Goal: Navigation & Orientation: Find specific page/section

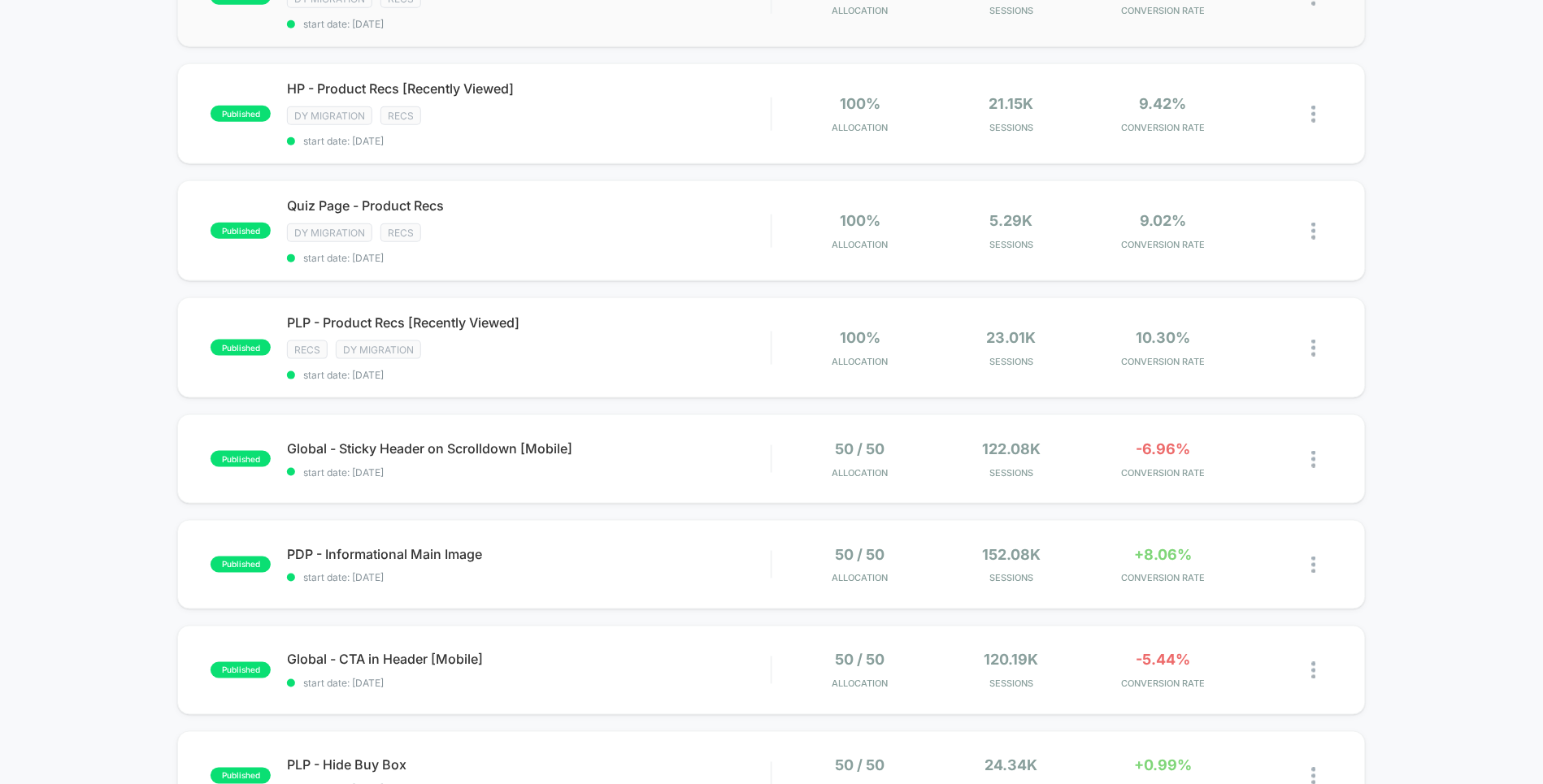
scroll to position [480, 0]
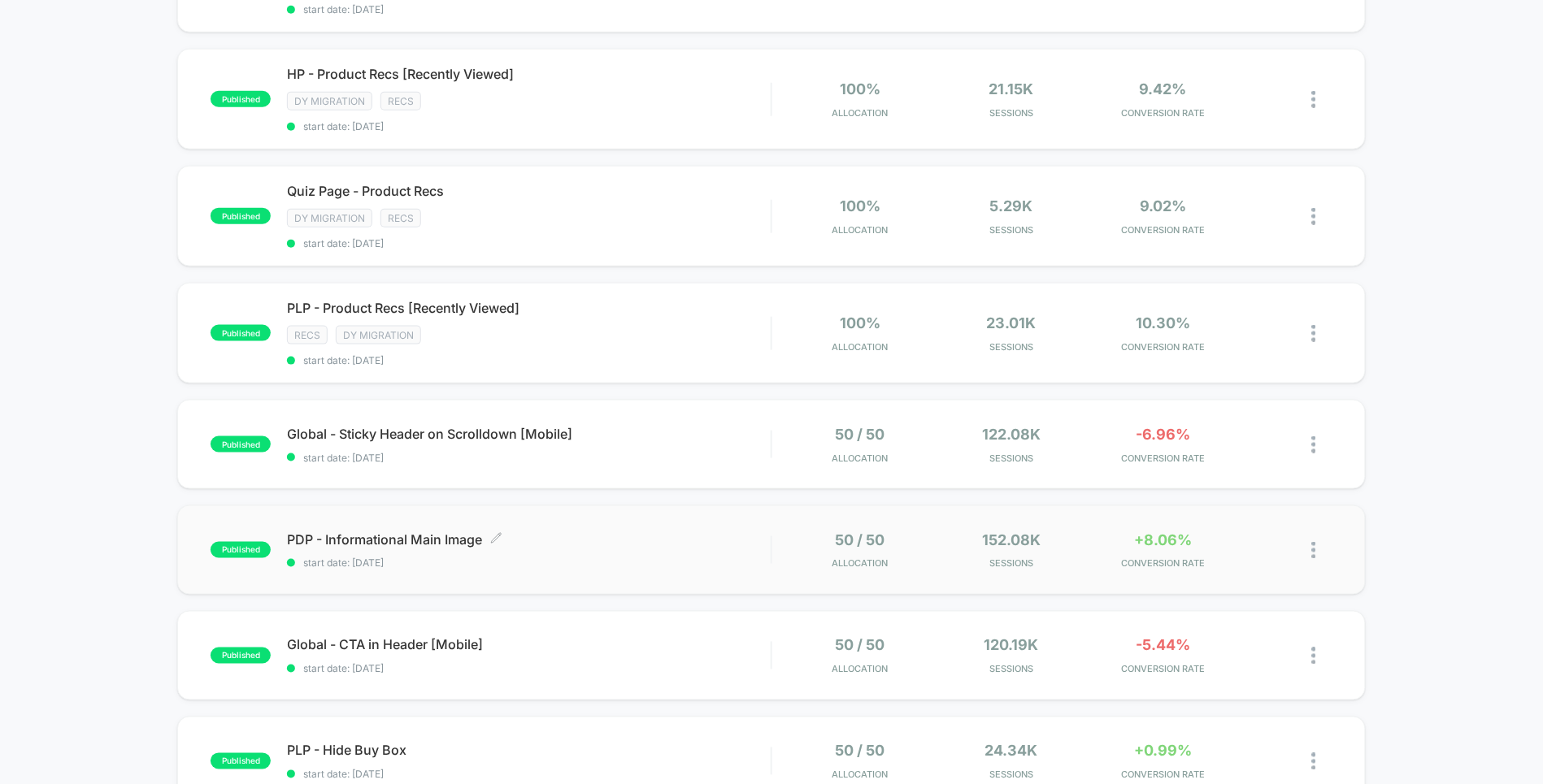
click at [569, 532] on span "PDP - Informational Main Image Click to edit experience details" at bounding box center [529, 539] width 483 height 16
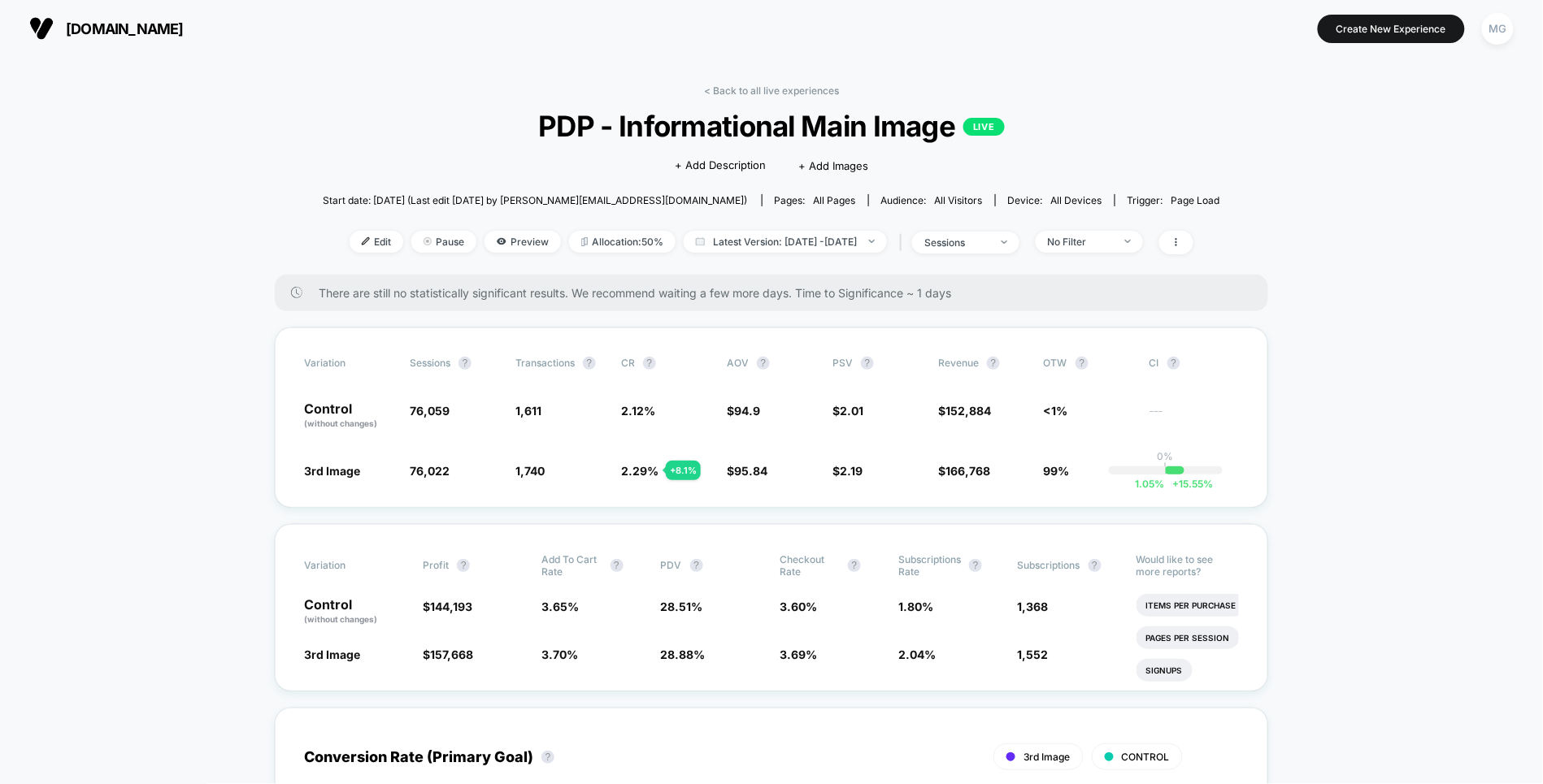
drag, startPoint x: 759, startPoint y: 85, endPoint x: 751, endPoint y: 181, distance: 96.3
click at [759, 85] on link "< Back to all live experiences" at bounding box center [772, 90] width 135 height 12
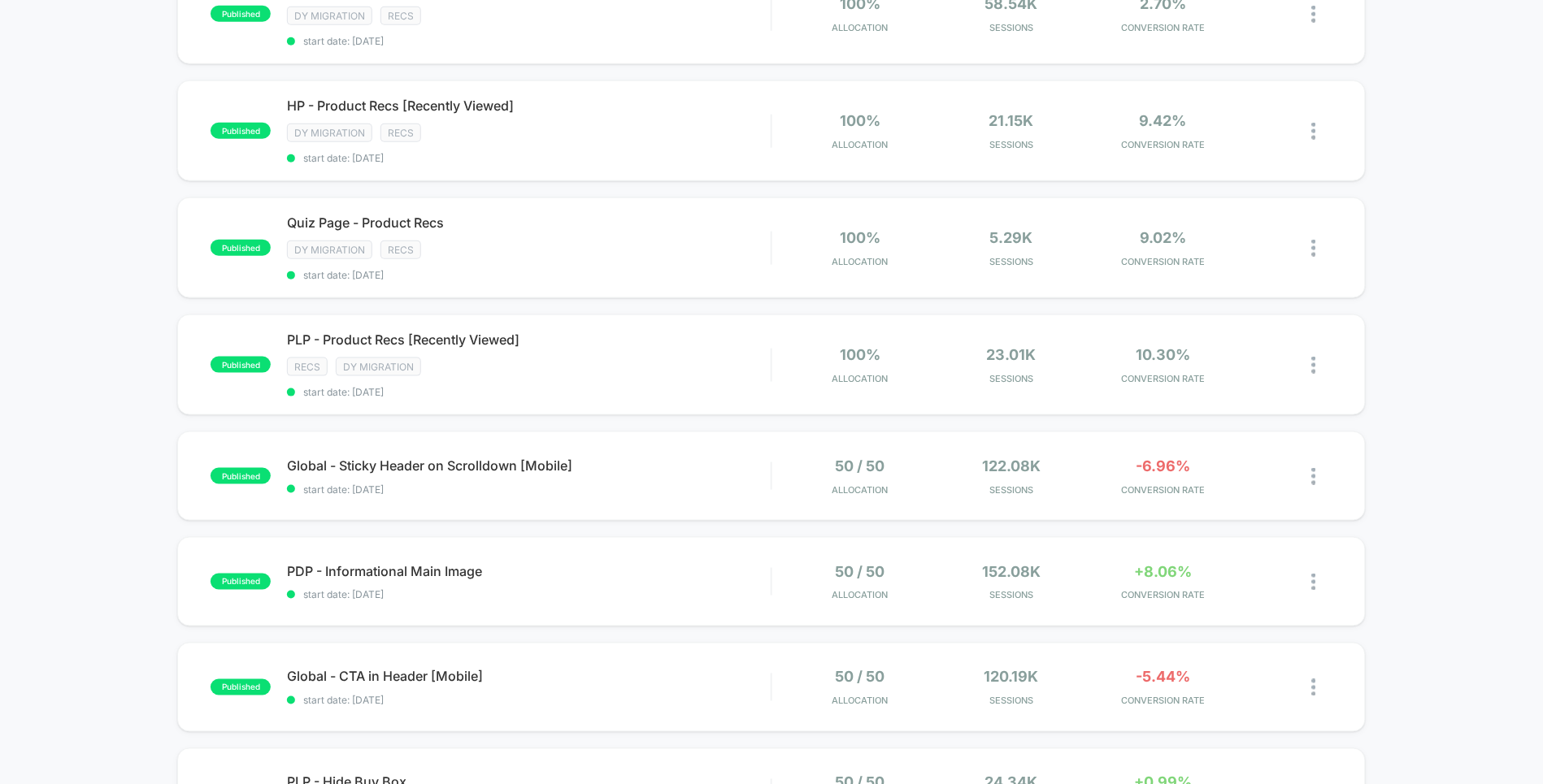
scroll to position [471, 0]
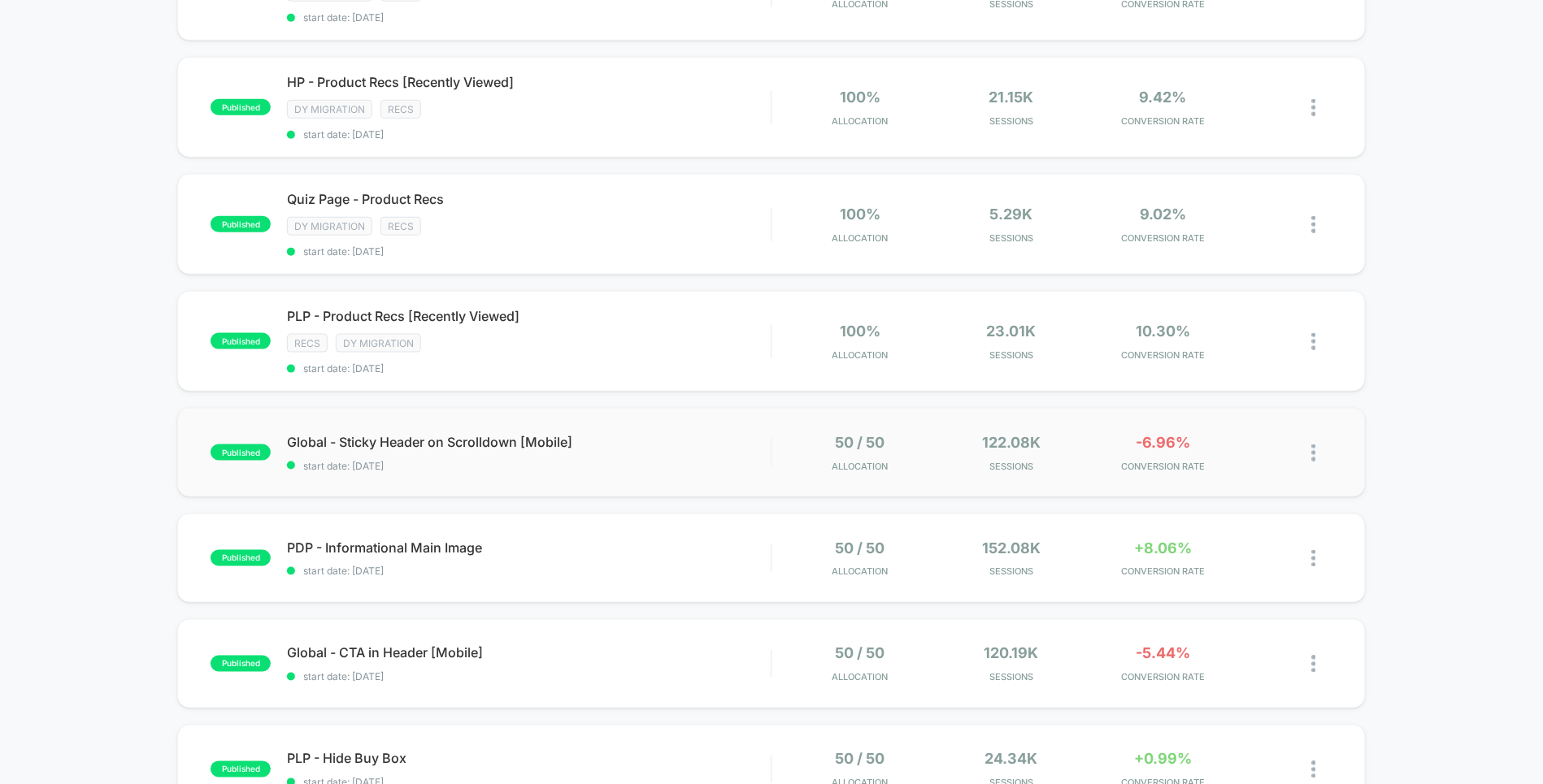
click at [604, 463] on div "published Global - Sticky Header on Scrolldown [Mobile] start date: [DATE] 50 /…" at bounding box center [771, 453] width 1188 height 89
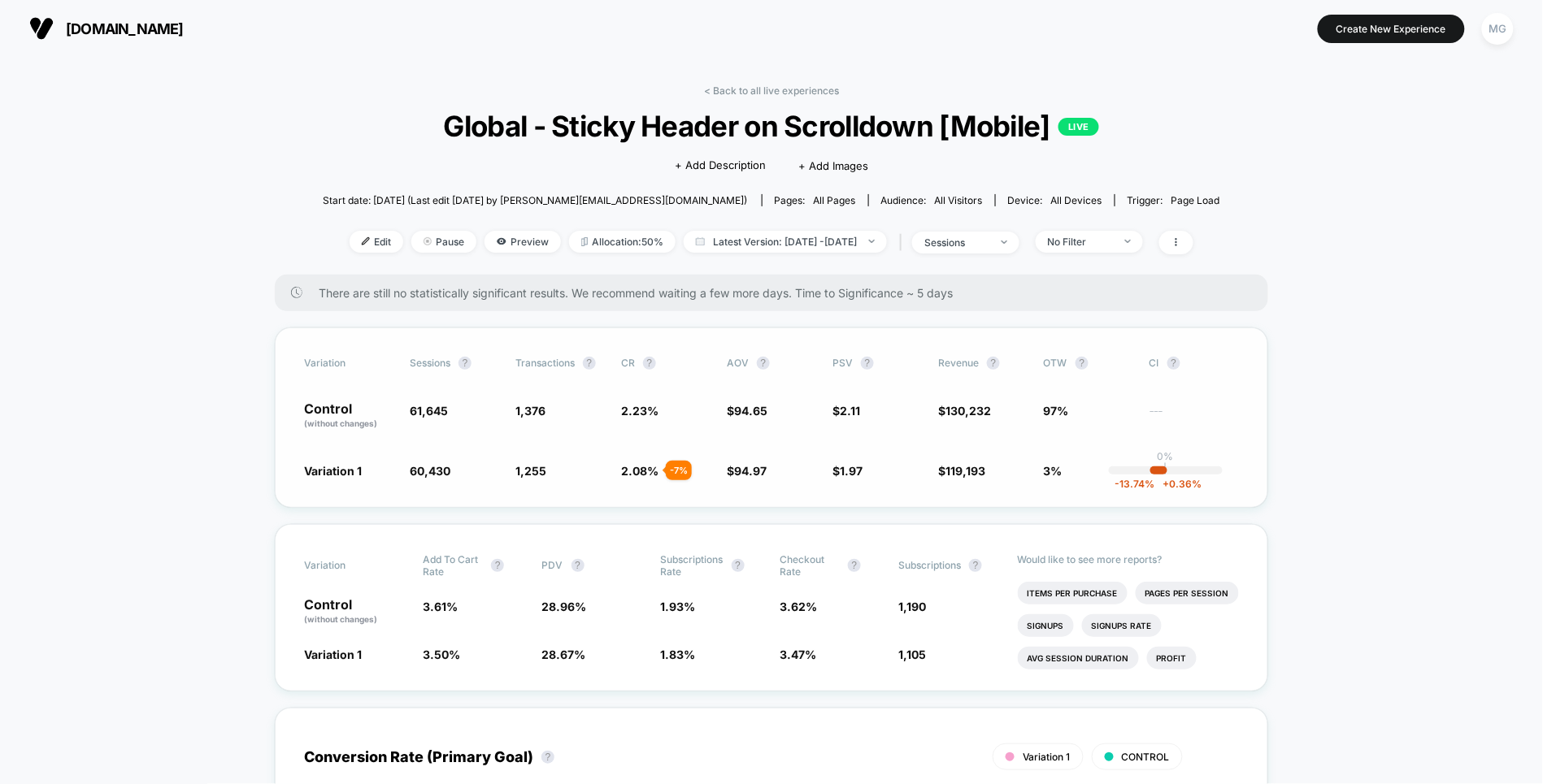
scroll to position [37, 0]
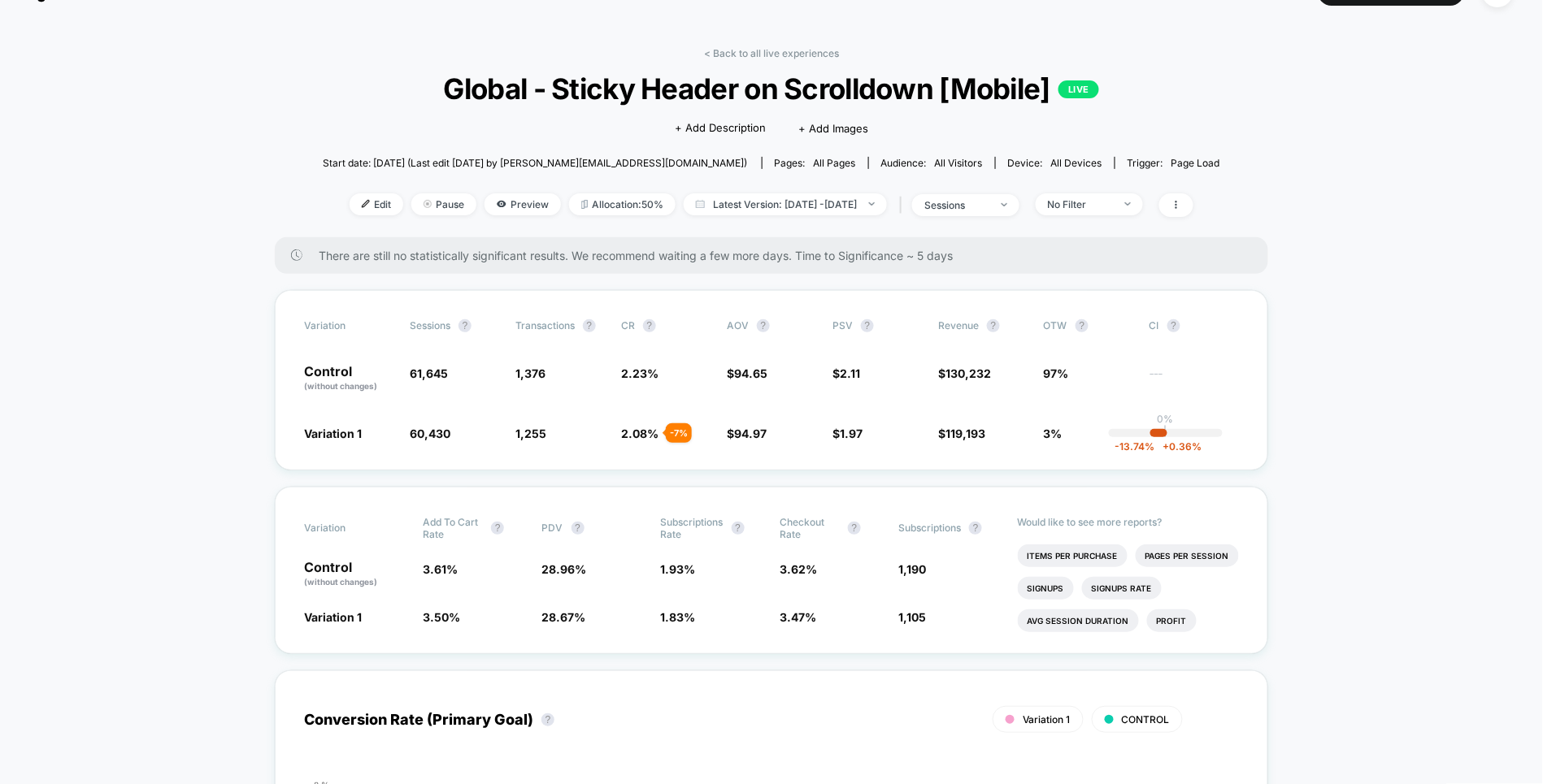
drag, startPoint x: 748, startPoint y: 48, endPoint x: 743, endPoint y: 98, distance: 50.2
click at [748, 48] on link "< Back to all live experiences" at bounding box center [772, 53] width 135 height 12
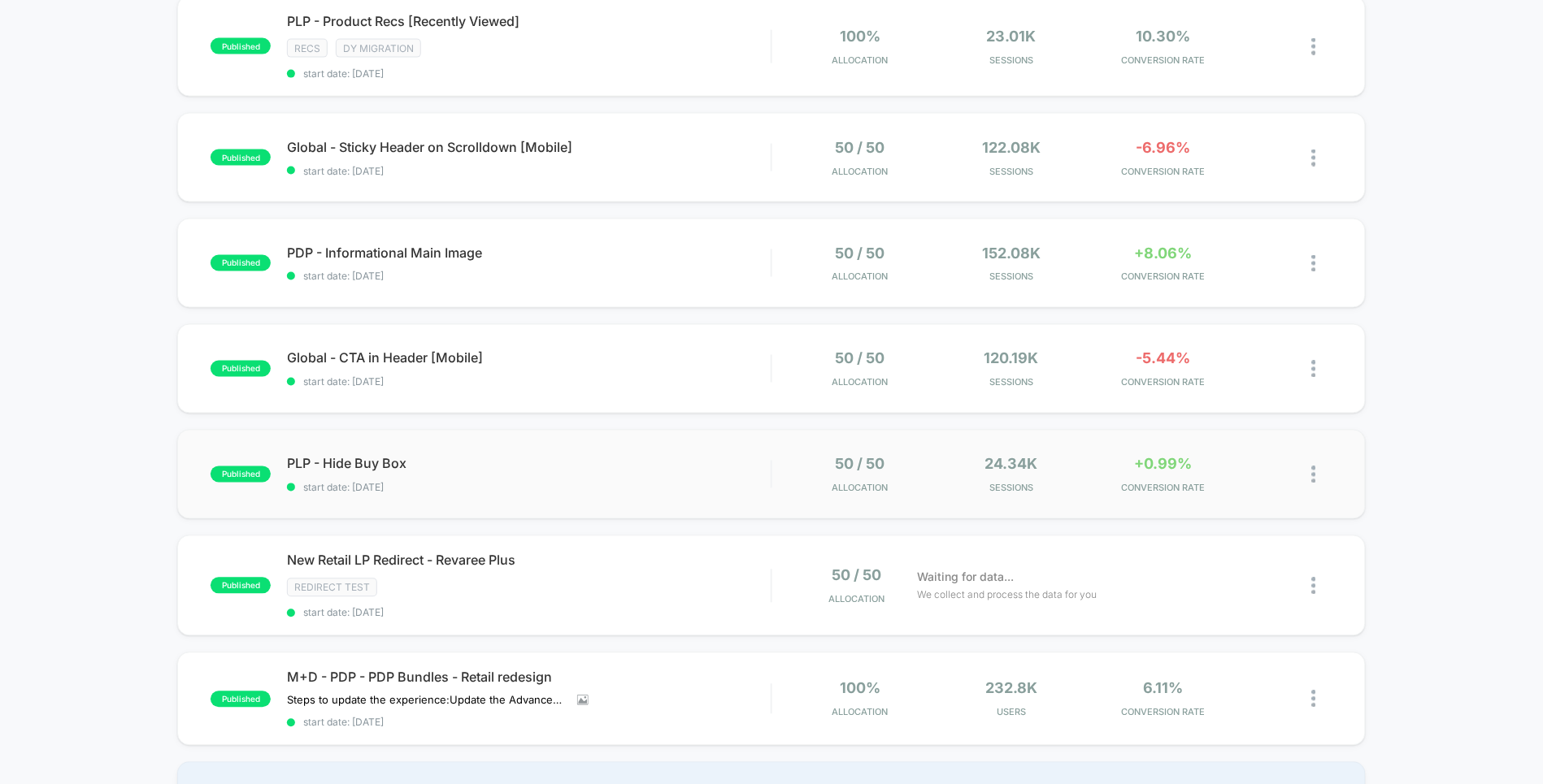
scroll to position [780, 0]
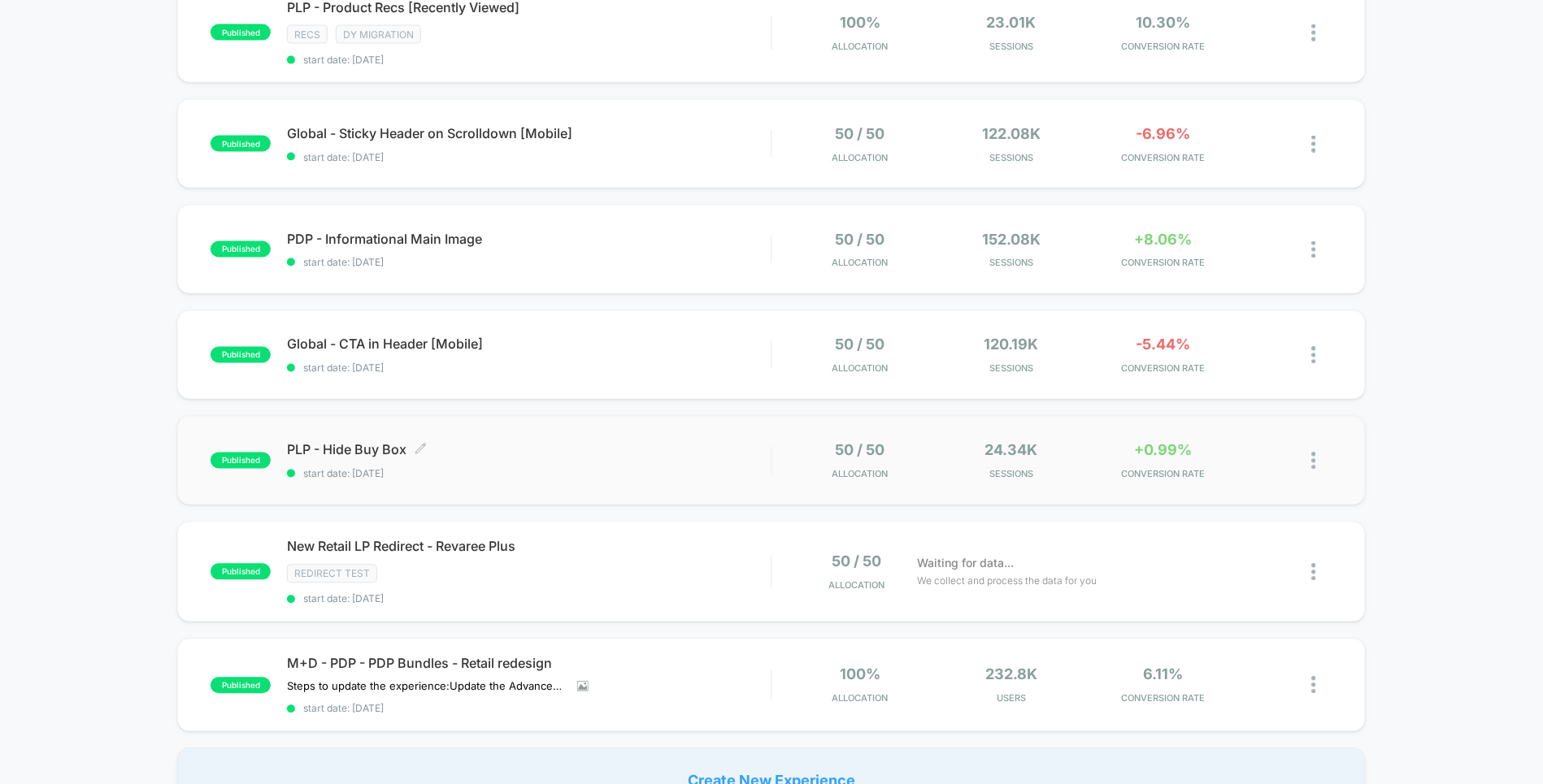
click at [569, 468] on span "start date: [DATE]" at bounding box center [529, 474] width 483 height 12
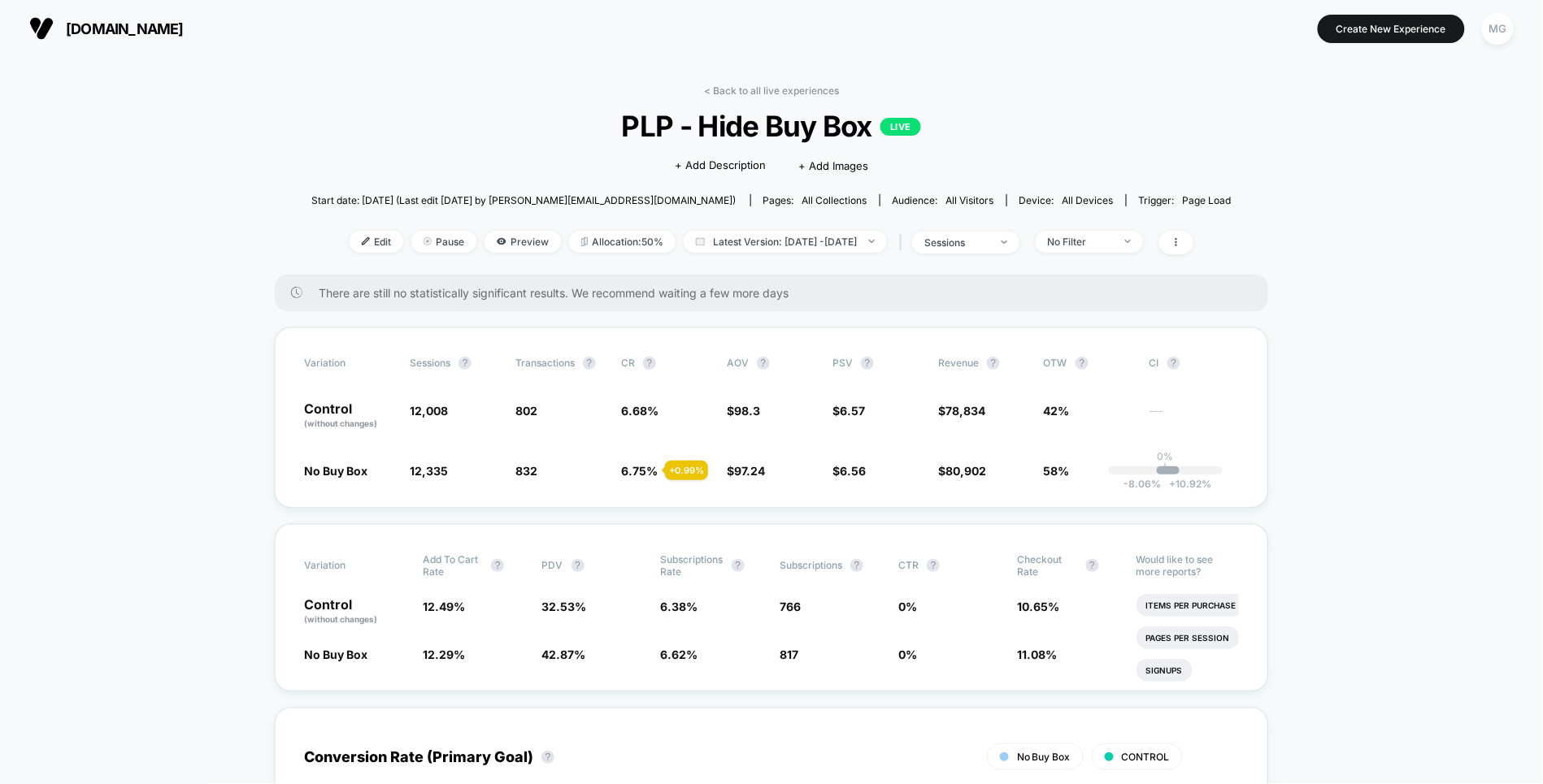
drag, startPoint x: 786, startPoint y: 93, endPoint x: 796, endPoint y: 121, distance: 29.7
click at [786, 93] on link "< Back to all live experiences" at bounding box center [772, 90] width 135 height 12
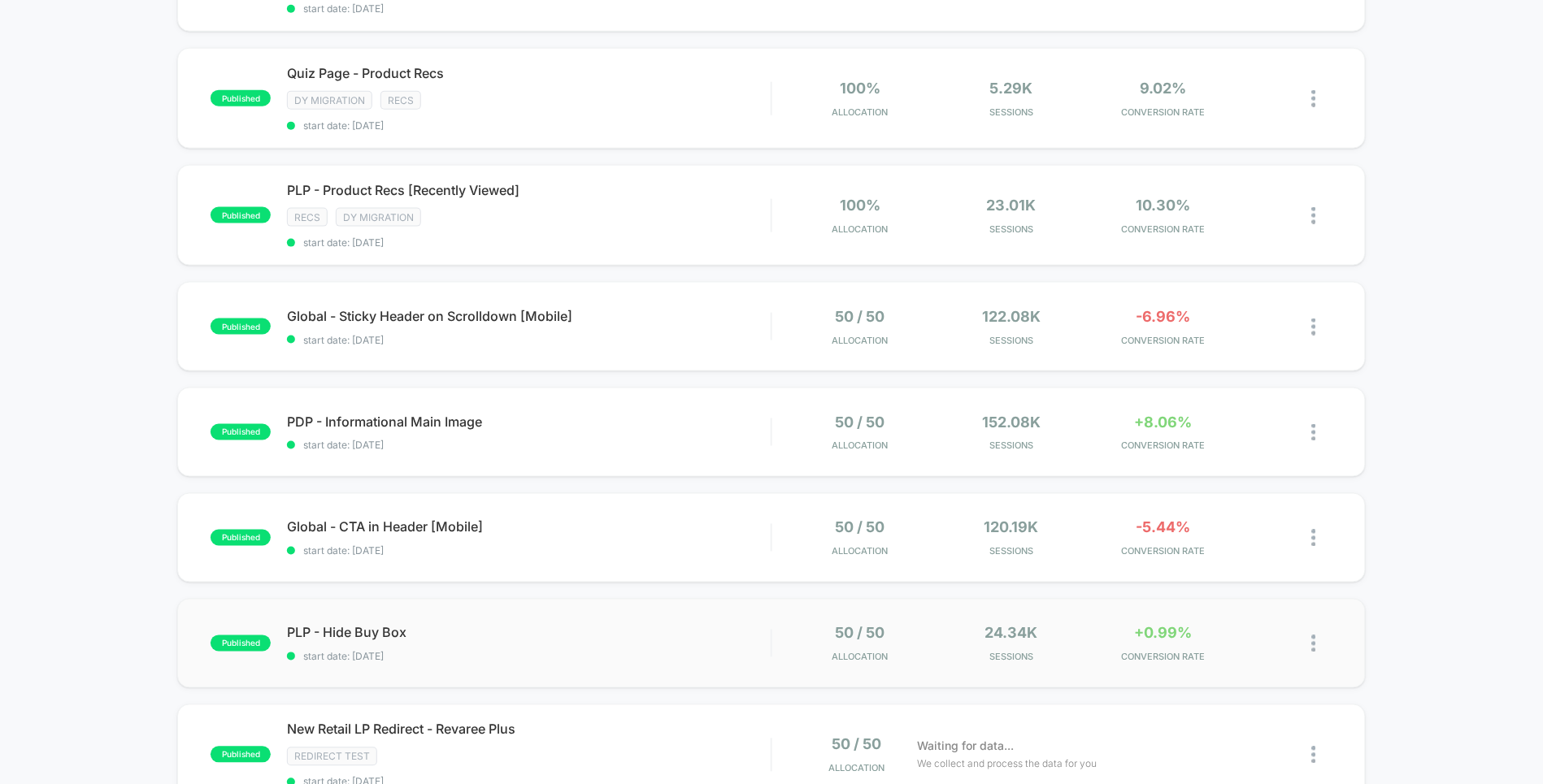
scroll to position [609, 0]
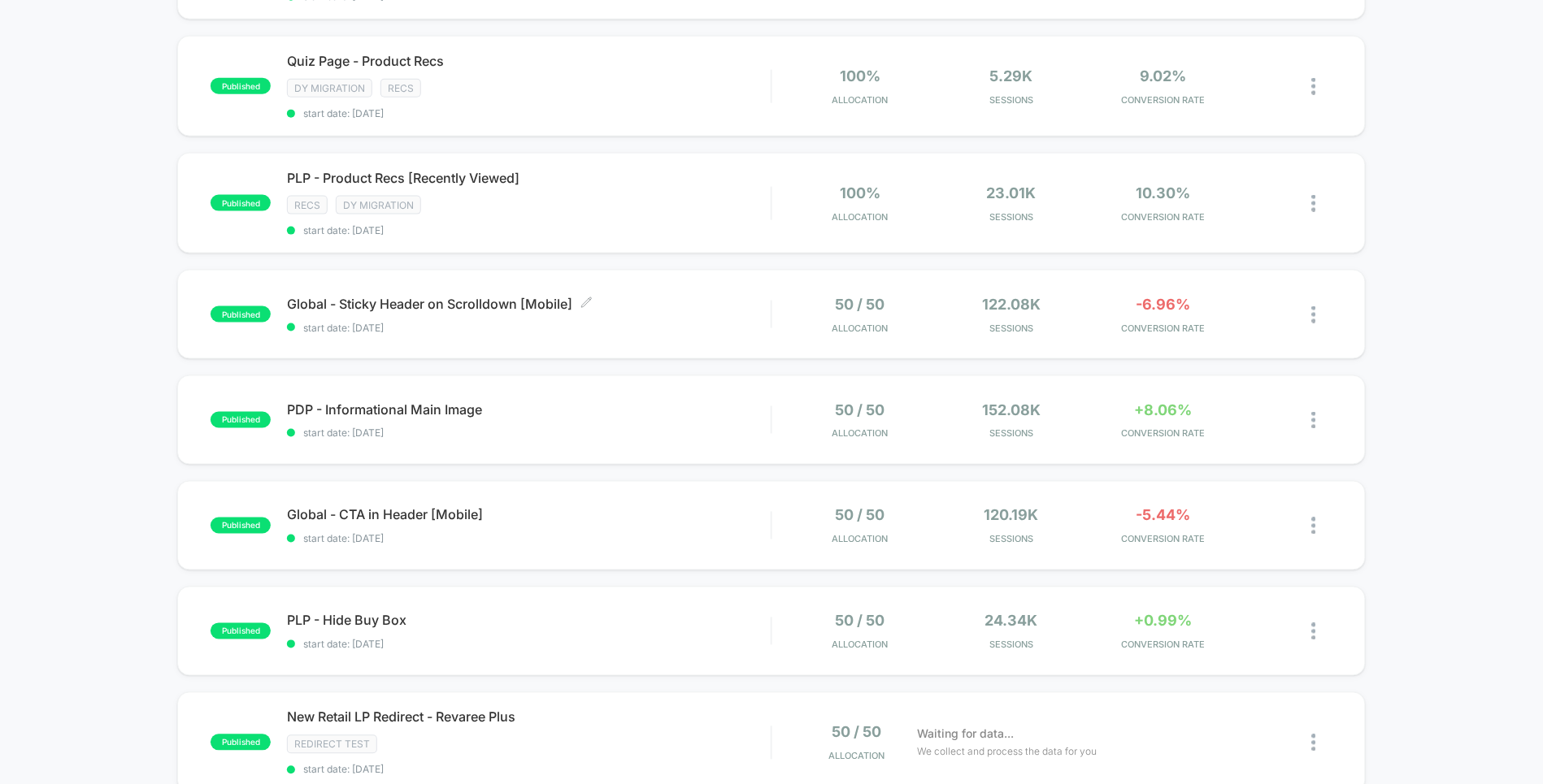
click at [505, 296] on span "Global - Sticky Header on Scrolldown [Mobile] Click to edit experience details" at bounding box center [529, 303] width 483 height 16
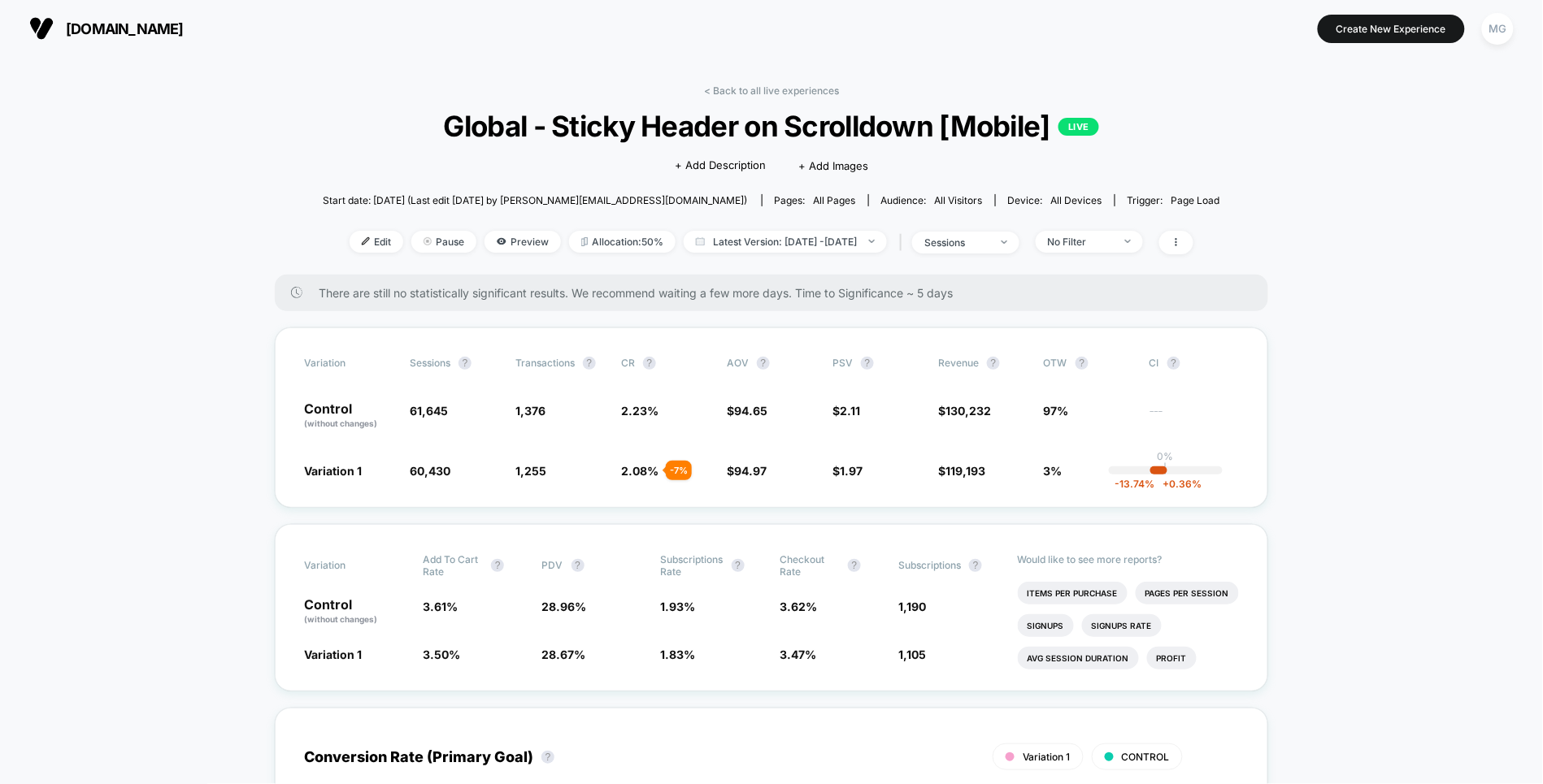
click at [789, 104] on div "< Back to all live experiences Global - Sticky Header on Scrolldown [Mobile] LI…" at bounding box center [772, 179] width 898 height 190
